Goal: Task Accomplishment & Management: Use online tool/utility

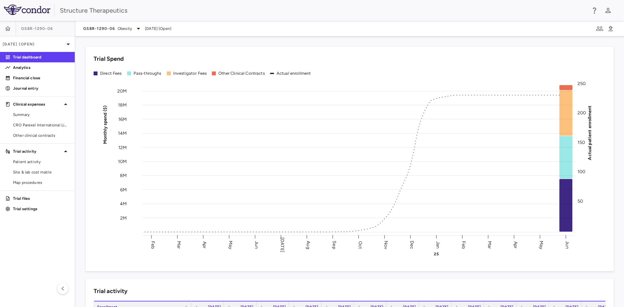
click at [142, 42] on div "Trial Spend Direct Fees Pass-throughs Investigator Fees Other Clinical Contract…" at bounding box center [345, 155] width 535 height 232
click at [80, 39] on div "Trial Spend Direct Fees Pass-throughs Investigator Fees Other Clinical Contract…" at bounding box center [345, 155] width 535 height 232
click at [78, 38] on div "Trial Spend Direct Fees Pass-throughs Investigator Fees Other Clinical Contract…" at bounding box center [349, 171] width 548 height 271
click at [82, 43] on div "Trial Spend Direct Fees Pass-throughs Investigator Fees Other Clinical Contract…" at bounding box center [345, 155] width 535 height 232
click at [27, 159] on span "Patient activity" at bounding box center [41, 162] width 57 height 6
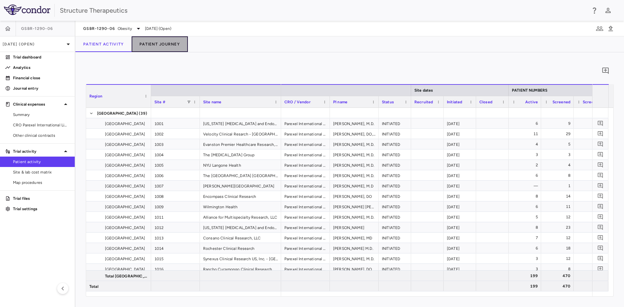
click at [155, 43] on button "Patient Journey" at bounding box center [160, 44] width 56 height 16
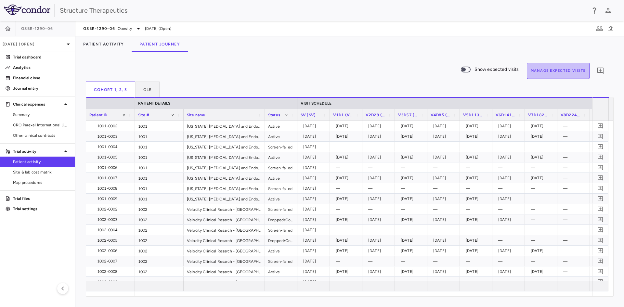
click at [554, 72] on button "Manage Expected Visits" at bounding box center [558, 71] width 63 height 16
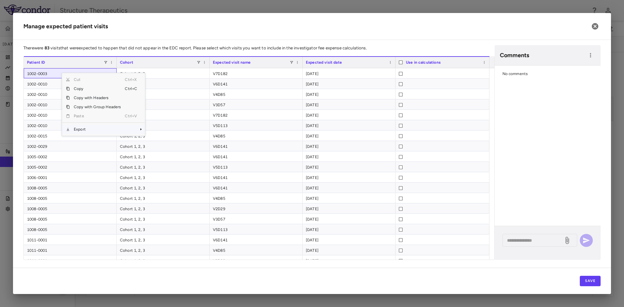
click at [94, 132] on span "Export" at bounding box center [97, 129] width 55 height 9
click at [161, 139] on span "Excel Export" at bounding box center [166, 140] width 31 height 9
